Goal: Use online tool/utility: Utilize a website feature to perform a specific function

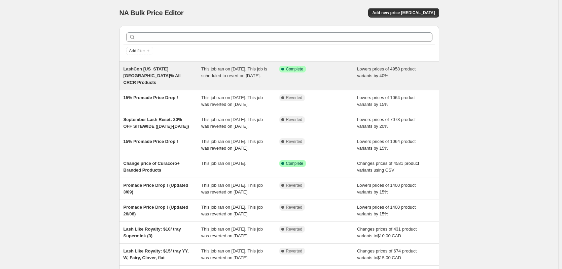
click at [205, 76] on span "This job ran on [DATE]. This job is scheduled to revert on [DATE]." at bounding box center [234, 72] width 66 height 12
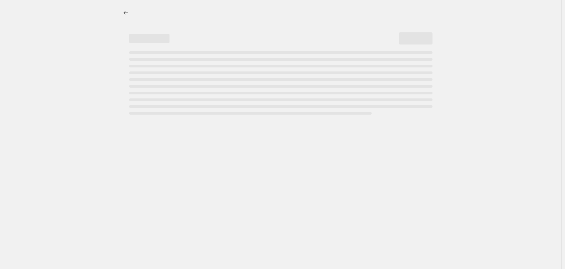
select select "percentage"
select select "collection"
select select "not_equal"
select select "product_status"
select select "product_type"
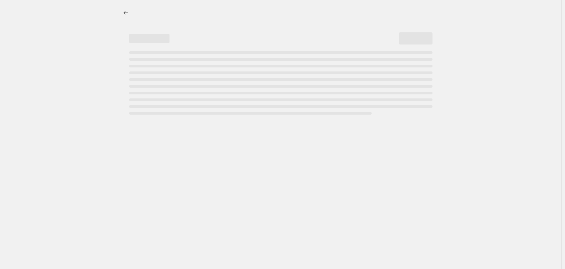
select select "not_equal"
select select "vendor"
select select "not_equal"
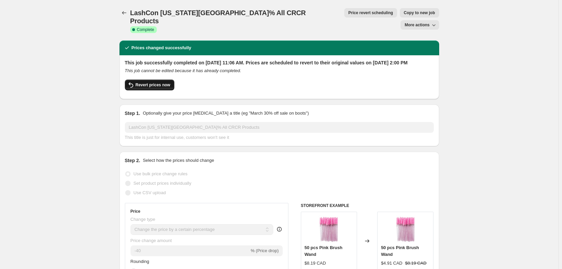
click at [150, 82] on span "Revert prices now" at bounding box center [153, 84] width 35 height 5
checkbox input "false"
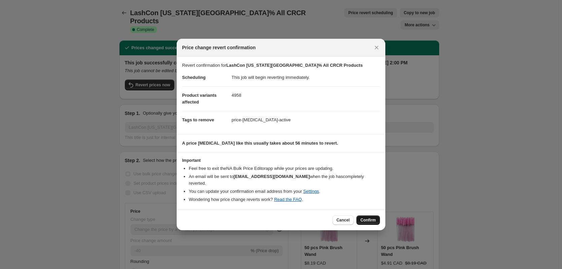
click at [365, 220] on button "Confirm" at bounding box center [368, 219] width 24 height 9
